Goal: Information Seeking & Learning: Learn about a topic

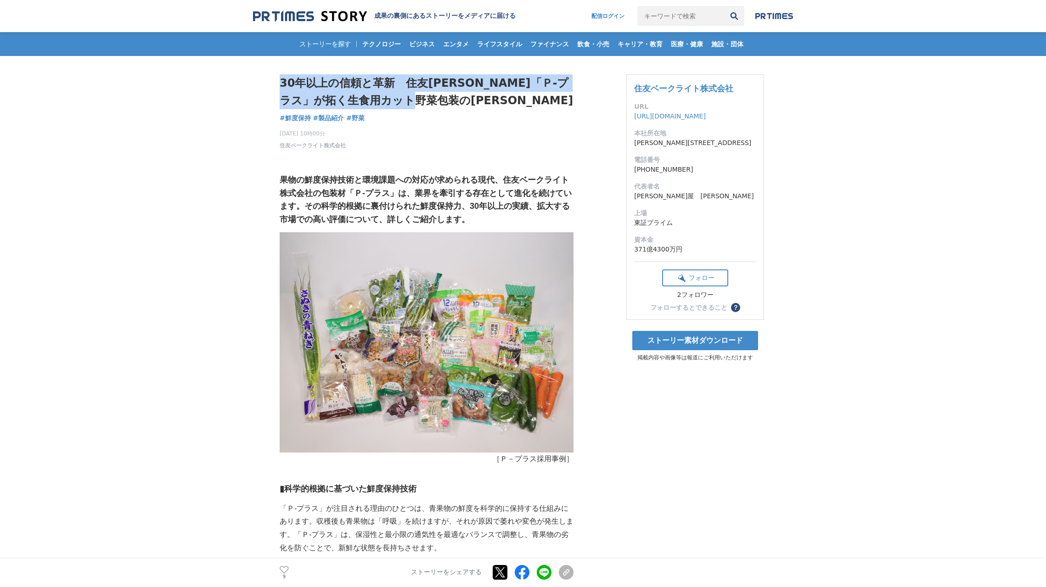
drag, startPoint x: 459, startPoint y: 95, endPoint x: 277, endPoint y: 76, distance: 182.3
copy h1 "30年以上の信頼と革新　住友[PERSON_NAME]「Ｐ-プラス」が拓く生食用カット野菜包装の[PERSON_NAME]"
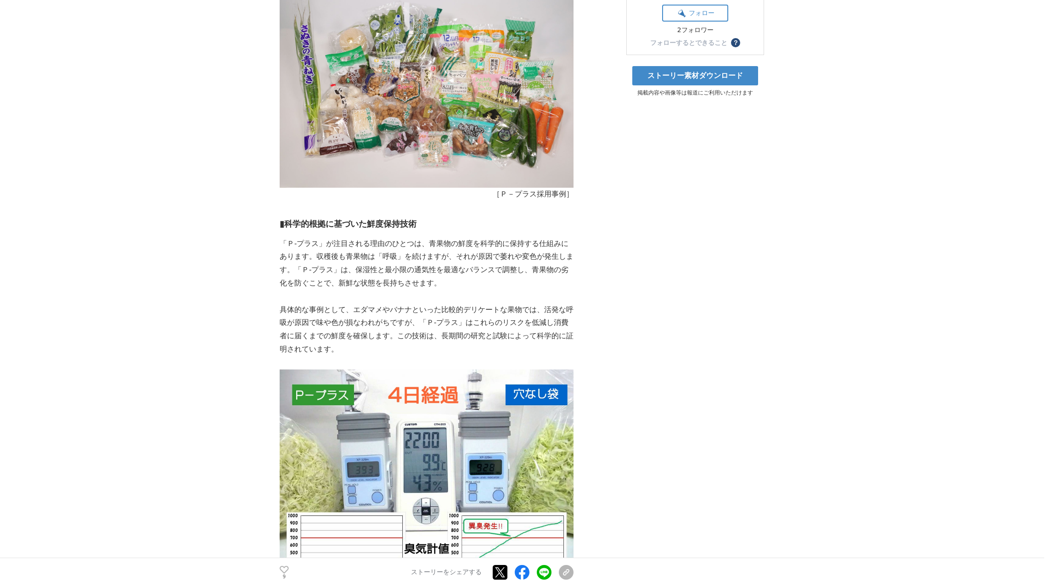
scroll to position [331, 0]
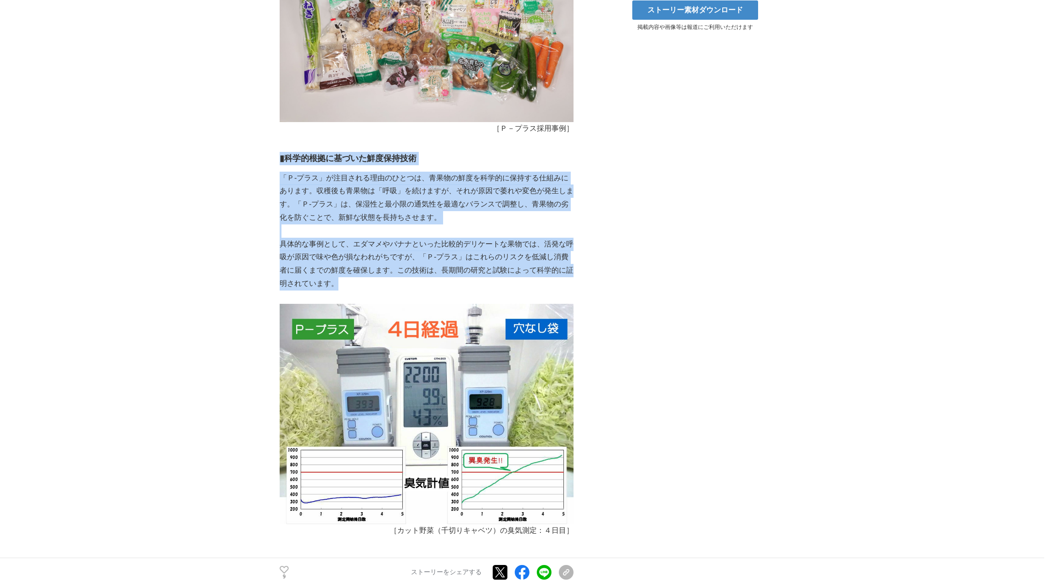
drag, startPoint x: 363, startPoint y: 283, endPoint x: 263, endPoint y: 157, distance: 160.9
copy div "▮ 科学的根拠に基づいた鮮度保持技術 「Ｐ-プラス」が注目される理由のひとつは、青果物の鮮度を科学的に保持する仕組みにあります。収穫後も青果物は「呼吸」を続け…"
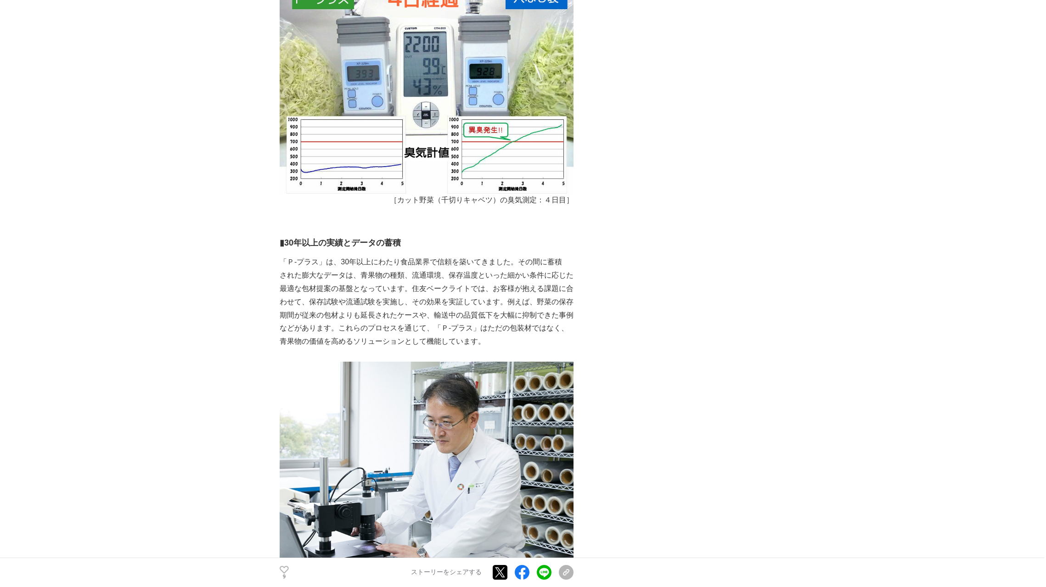
scroll to position [595, 0]
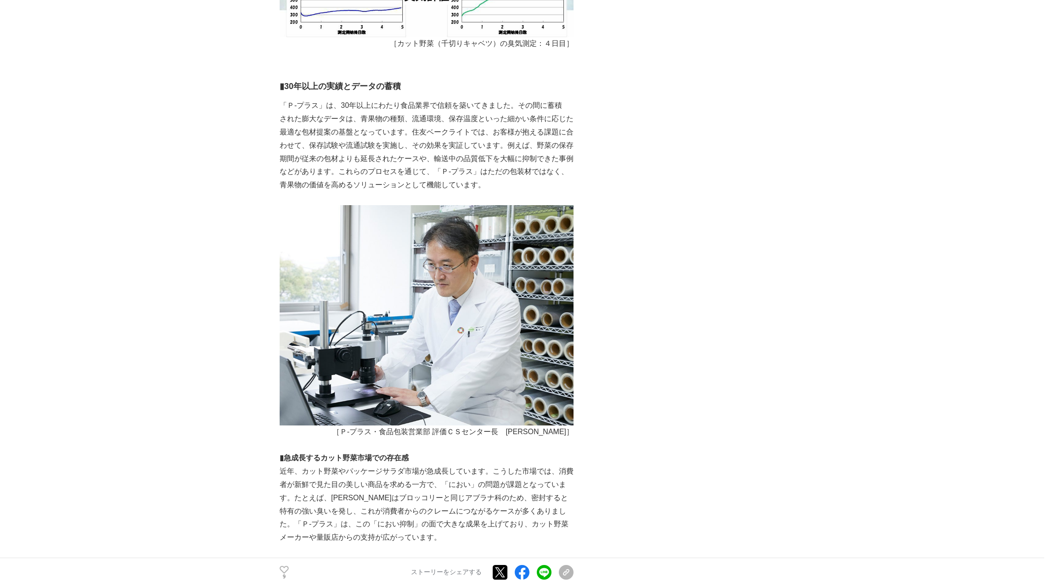
scroll to position [793, 0]
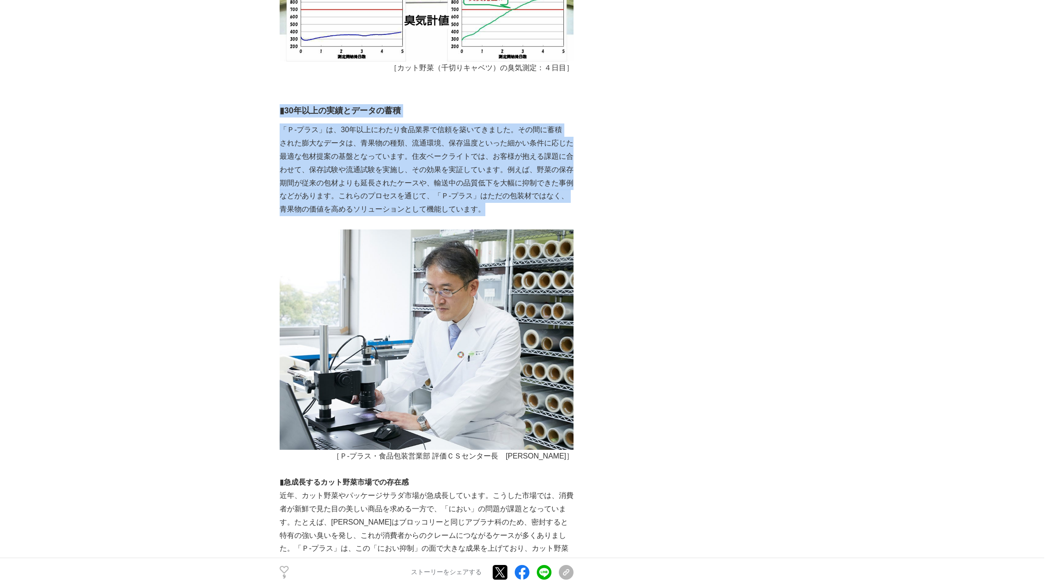
drag, startPoint x: 514, startPoint y: 210, endPoint x: 236, endPoint y: 112, distance: 294.6
click at [280, 112] on div "果物の鮮度保持技術と環境課題への対応が求められる現代、住友ベークライト株式会社の包装材「Ｐ-プラス」は、業界を牽引する存在として進化を続けています。その科学的…" at bounding box center [427, 473] width 294 height 2236
copy div "▮30年以上の実績とデータの蓄積 「Ｐ-プラス」は、30年以上にわたり食品業界で信頼を築いてきました。その間に蓄積 された膨大なデータは、青果物の種類、流通環…"
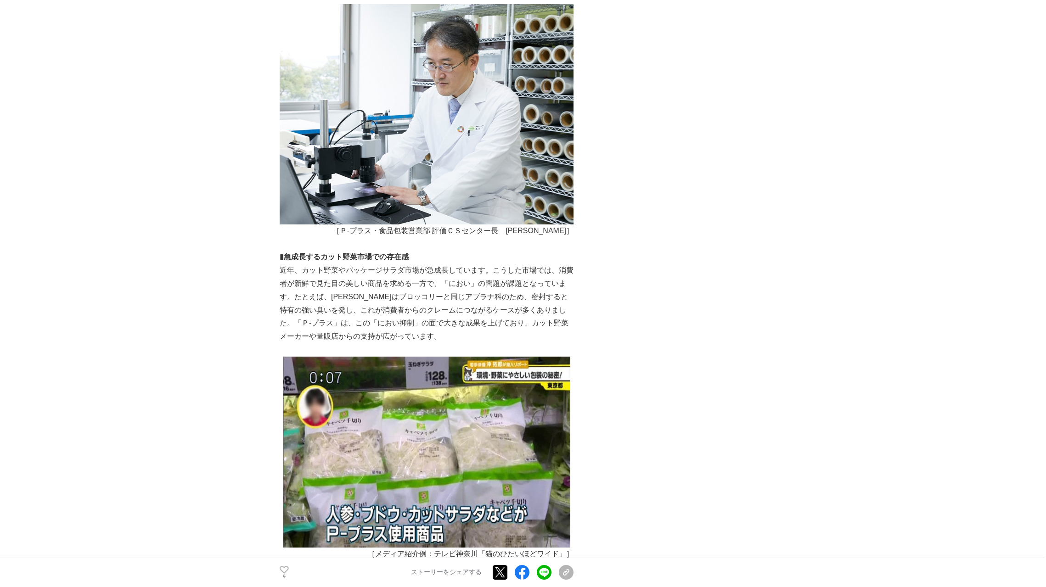
scroll to position [1124, 0]
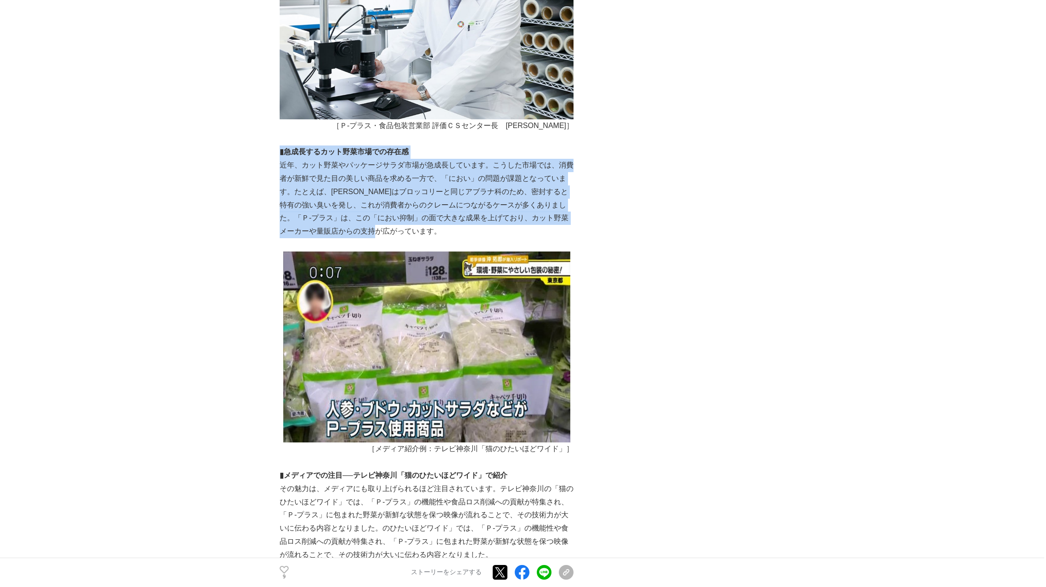
drag, startPoint x: 402, startPoint y: 230, endPoint x: 280, endPoint y: 151, distance: 144.1
click at [280, 151] on div "果物の鮮度保持技術と環境課題への対応が求められる現代、住友ベークライト株式会社の包装材「Ｐ-プラス」は、業界を牽引する存在として進化を続けています。その科学的…" at bounding box center [427, 142] width 294 height 2236
copy div "▮急成長するカット野菜市場での存在感 近年、カット野菜やパッケージ[GEOGRAPHIC_DATA]が急成長しています。こうした市場では、消費者が新鮮で見た目…"
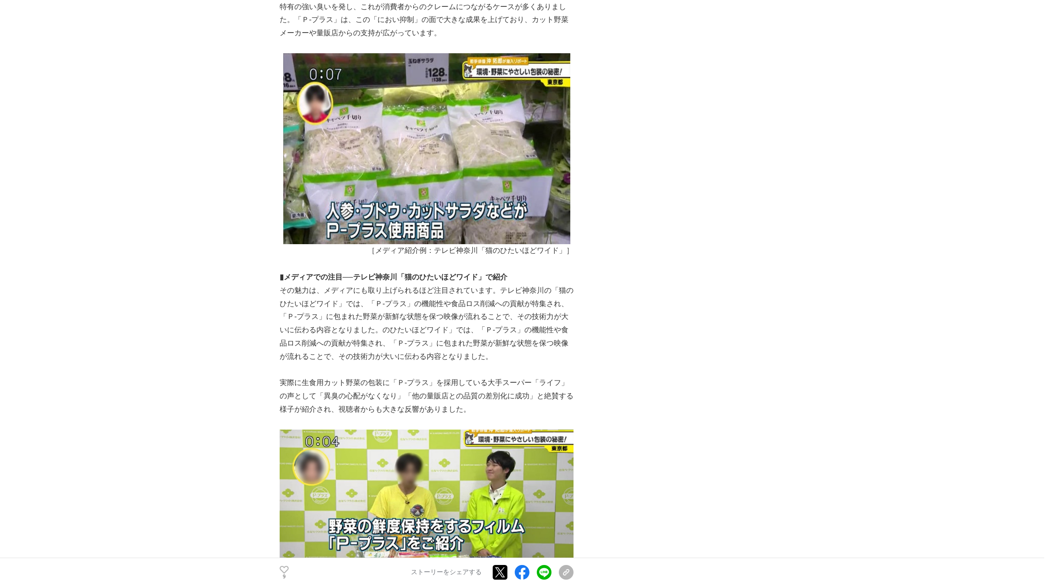
click at [696, 340] on div "30年以上の信頼と革新　住友[PERSON_NAME]「Ｐ-プラス」が拓く生食用カット野菜包装の[PERSON_NAME] 鮮度保持 #鮮度保持 #製品紹介 …" at bounding box center [523, 381] width 487 height 3294
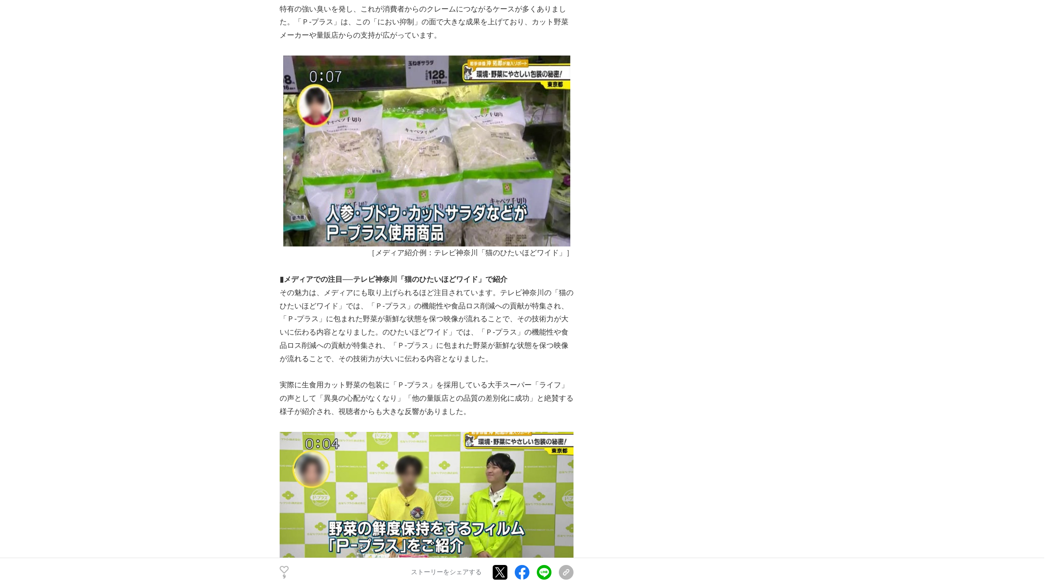
scroll to position [1322, 0]
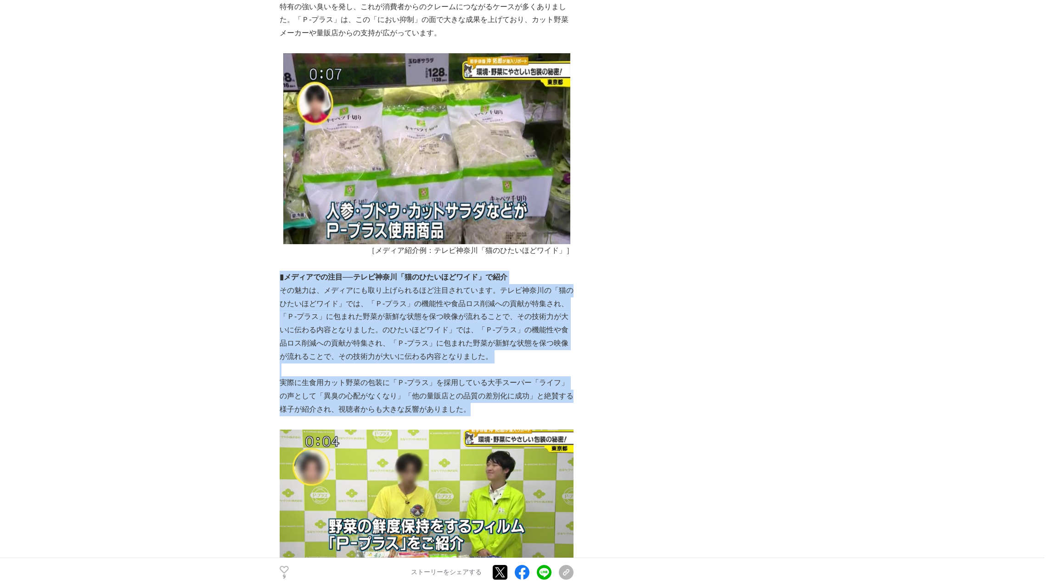
drag, startPoint x: 479, startPoint y: 415, endPoint x: 249, endPoint y: 274, distance: 269.5
copy div "▮loremips──dolors「ametconsec」adi elits、doeiusmodtemporincididu。utlabor「etdolore…"
